Goal: Navigation & Orientation: Find specific page/section

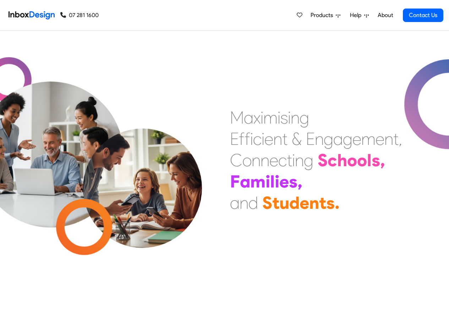
scroll to position [298, 0]
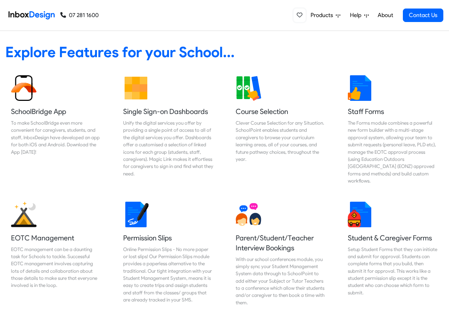
click at [300, 15] on icon at bounding box center [300, 15] width 6 height 6
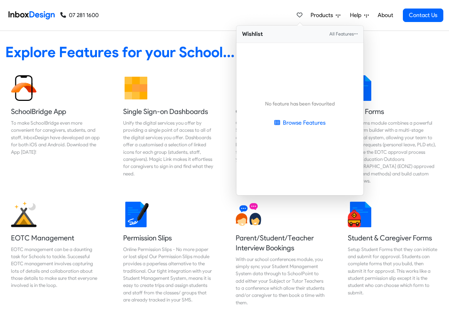
click at [382, 15] on link "About" at bounding box center [386, 15] width 20 height 14
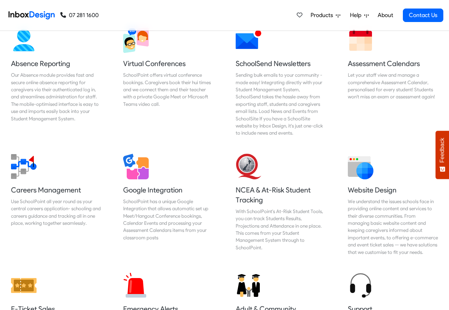
scroll to position [598, 0]
